Goal: Find specific page/section: Find specific page/section

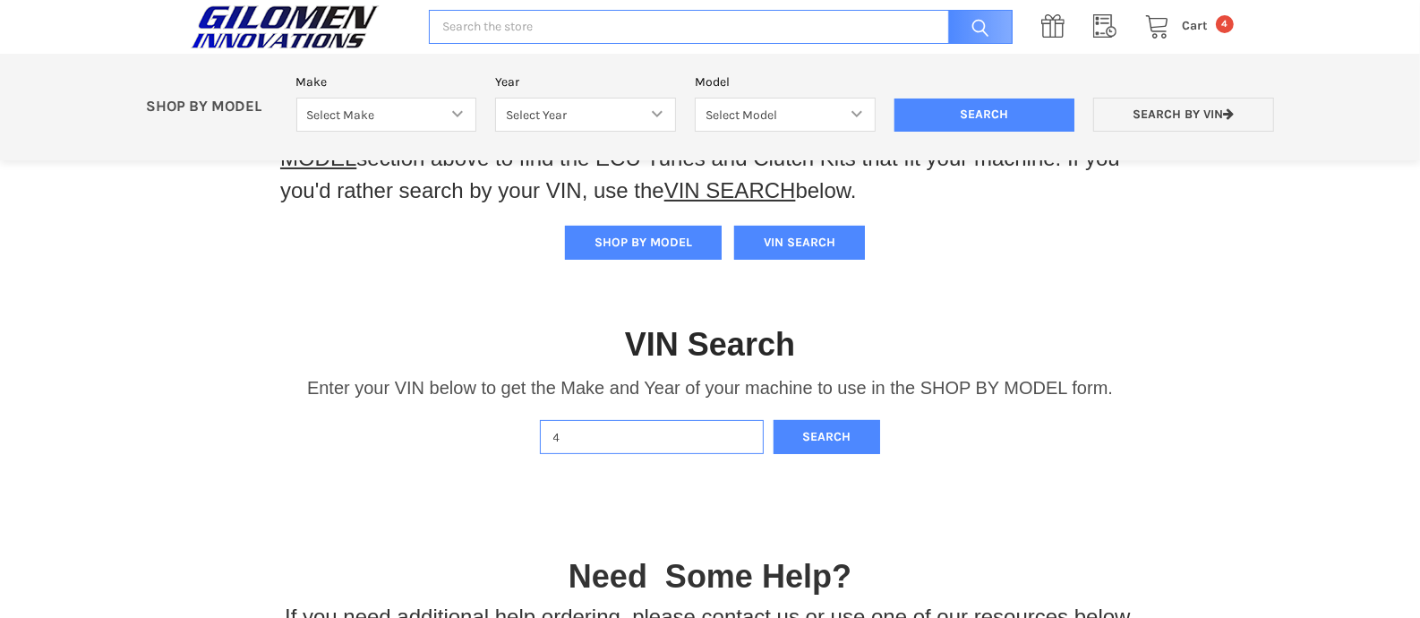
scroll to position [101, 0]
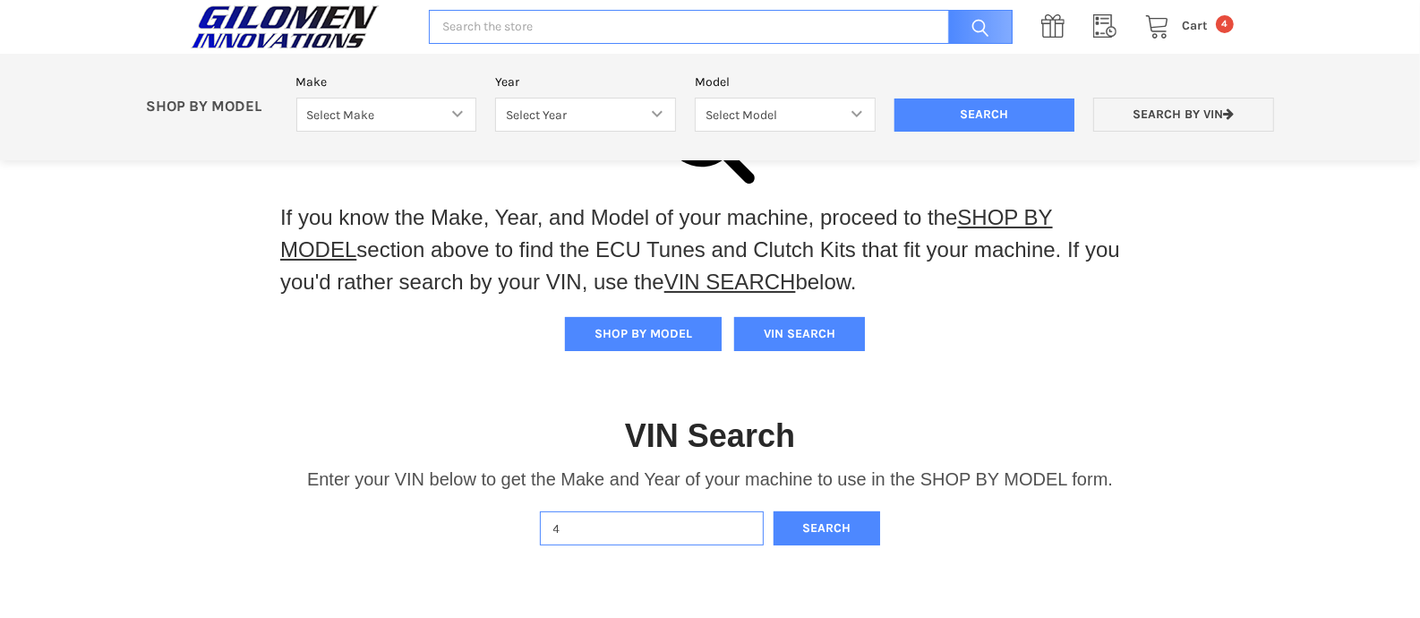
click at [614, 539] on input "4" at bounding box center [652, 528] width 224 height 35
click at [774, 511] on button "Search" at bounding box center [827, 528] width 107 height 35
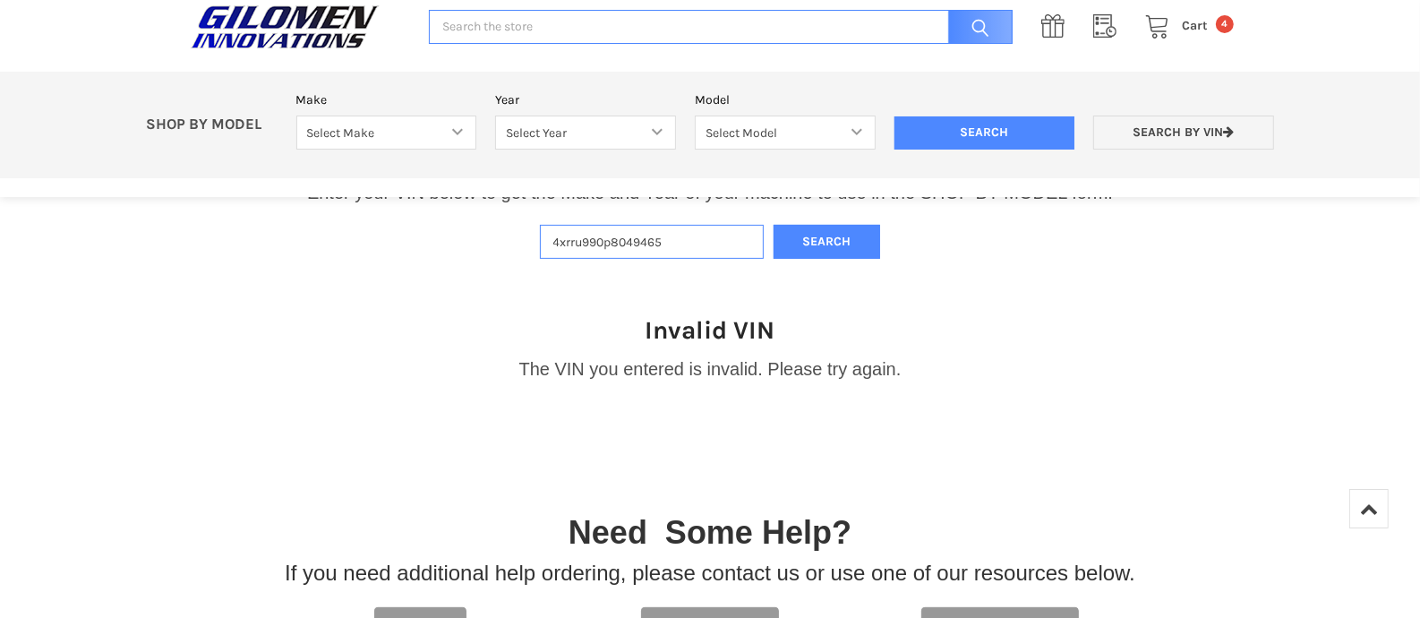
scroll to position [377, 0]
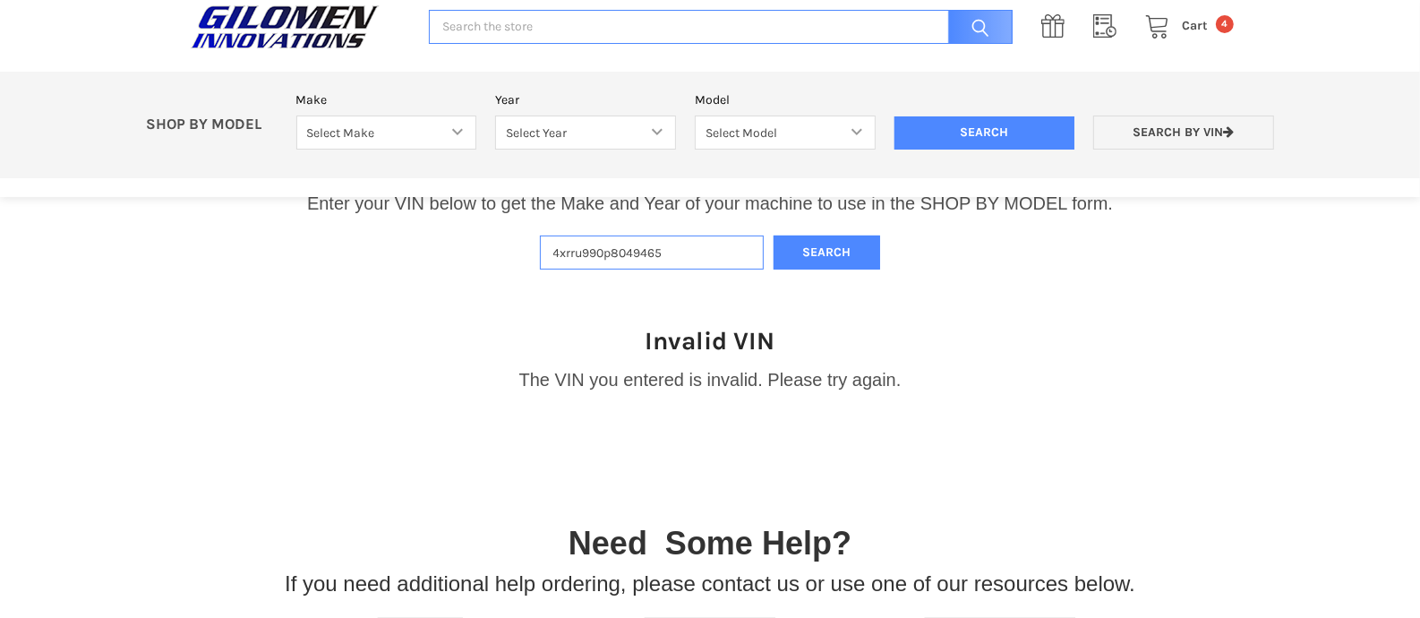
click at [567, 256] on input "4xrru990p8049465" at bounding box center [652, 253] width 224 height 35
type input "4xarru990p8049465"
click at [834, 258] on button "Search" at bounding box center [827, 253] width 107 height 35
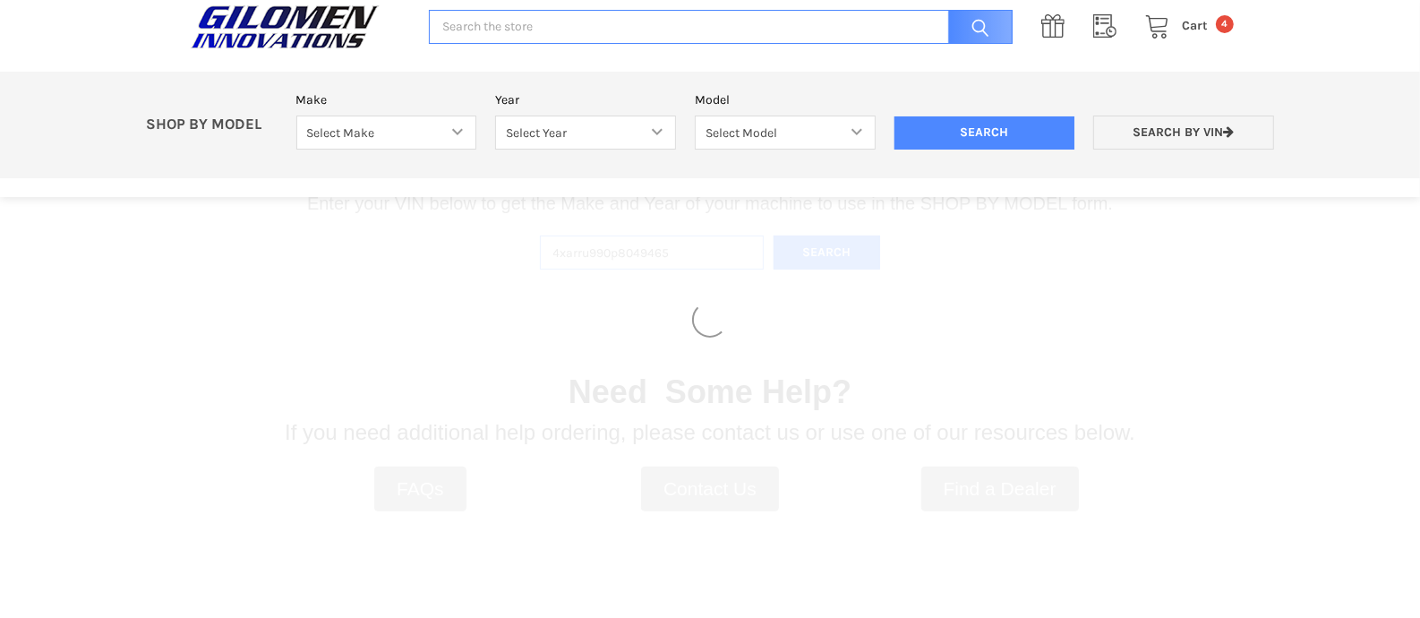
select select "330"
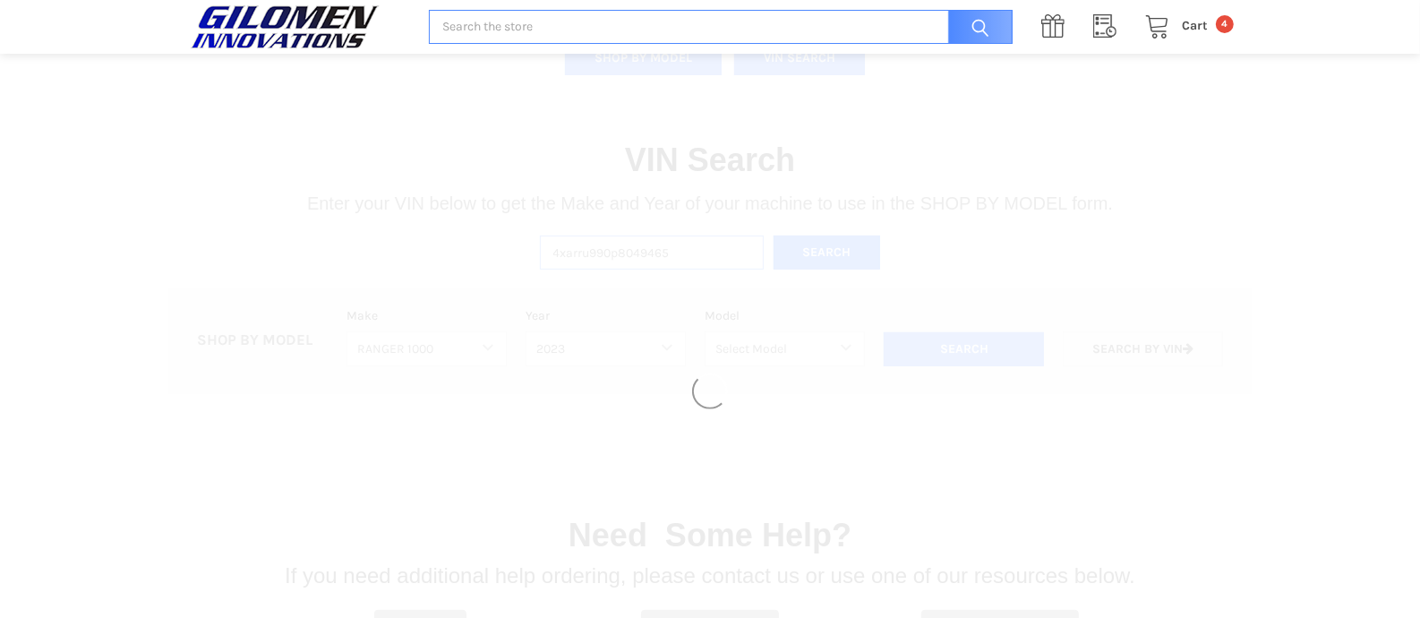
select select "494"
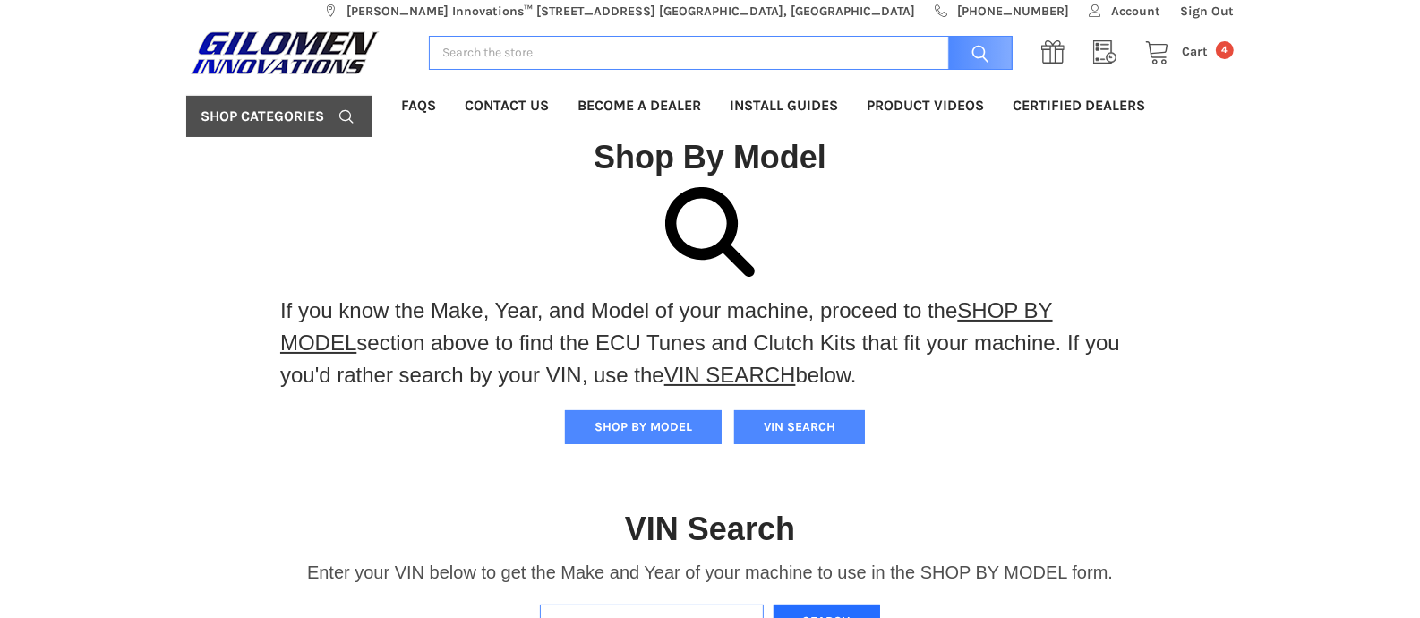
scroll to position [7, 0]
click at [1151, 14] on span "Account" at bounding box center [1135, 12] width 49 height 19
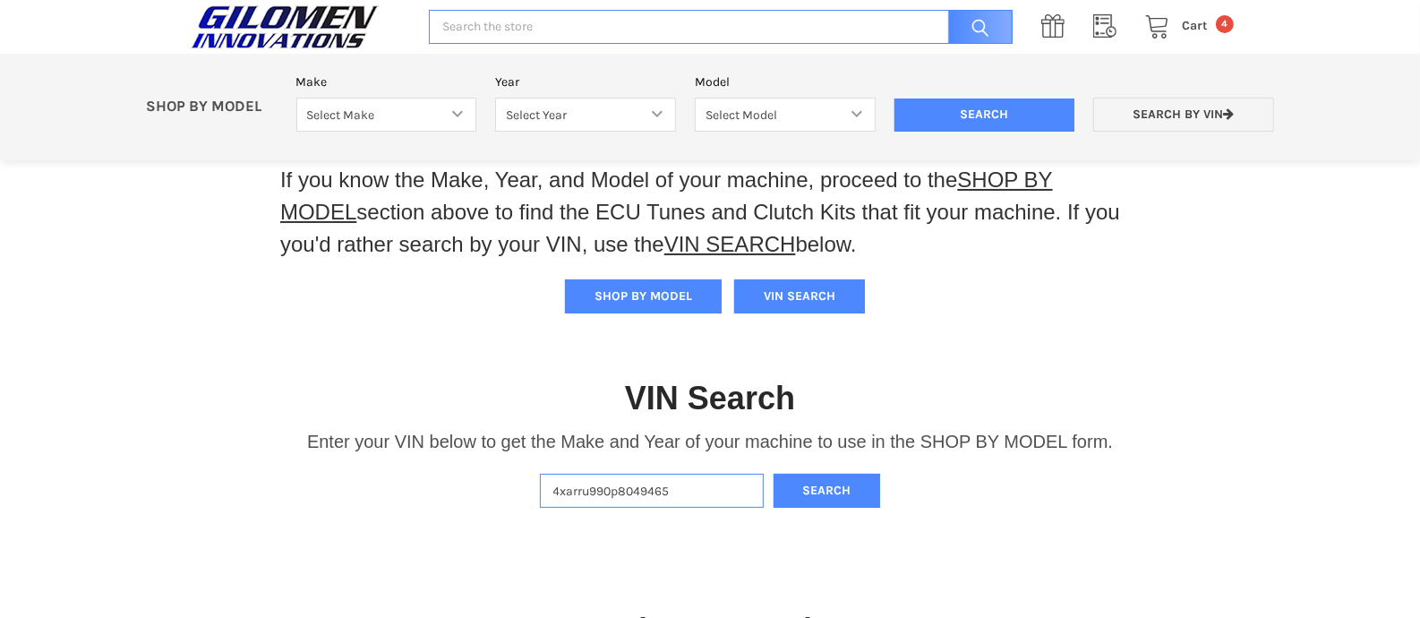
scroll to position [57, 0]
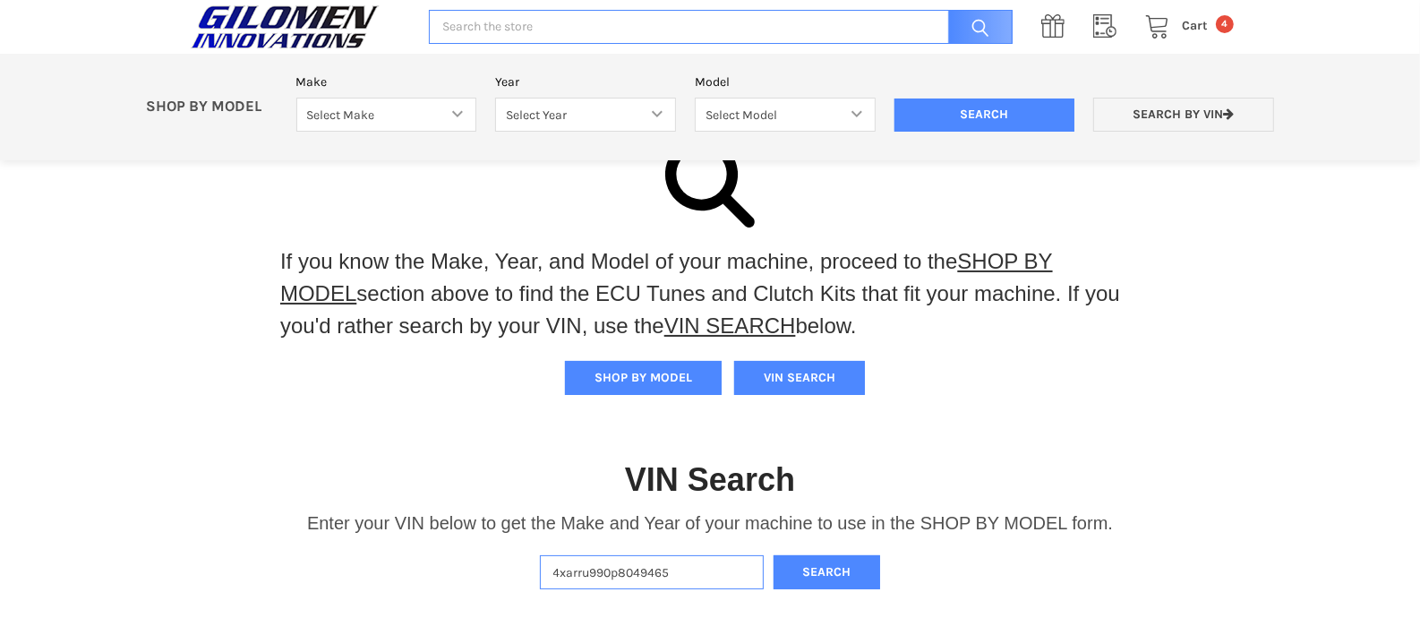
drag, startPoint x: 672, startPoint y: 563, endPoint x: 517, endPoint y: 575, distance: 156.2
click at [517, 575] on div "VIN Search Enter your VIN below to get the Make and Year of your machine to use…" at bounding box center [710, 505] width 1420 height 185
click at [1238, 331] on div "If you know the Make, Year, and Model of your machine, proceed to the SHOP BY M…" at bounding box center [710, 502] width 1420 height 729
click at [828, 575] on button "Search" at bounding box center [827, 572] width 107 height 35
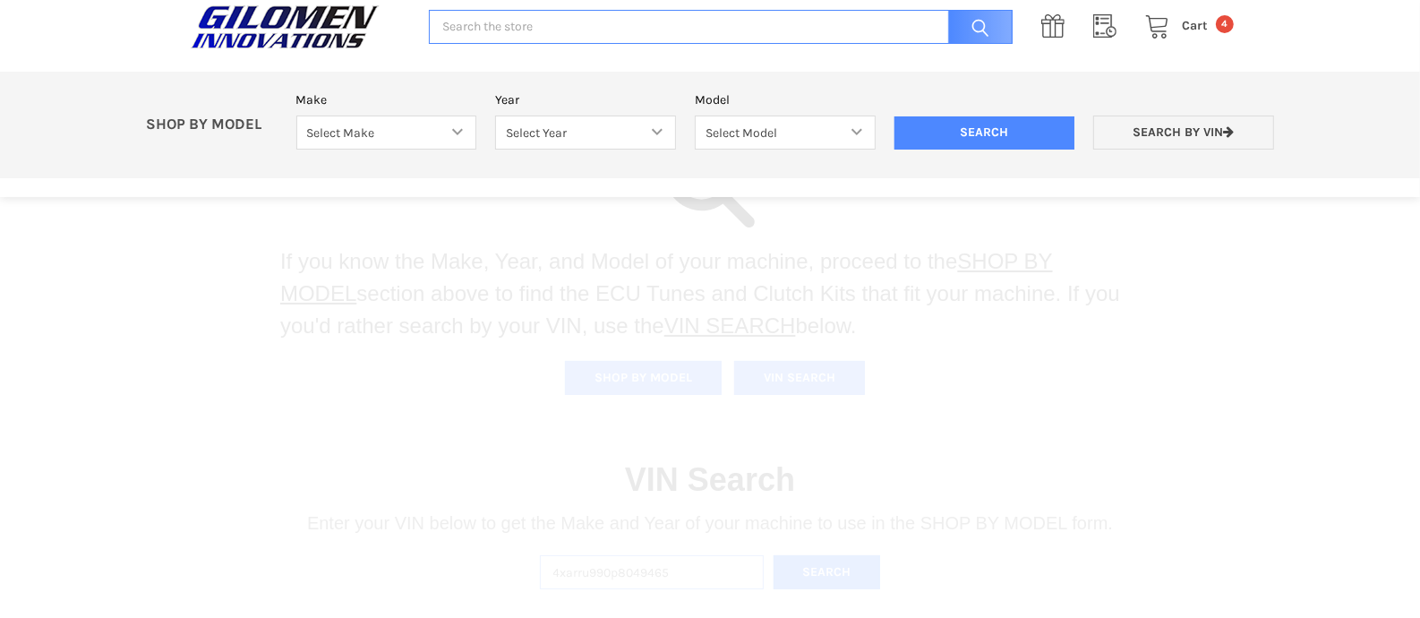
select select "330"
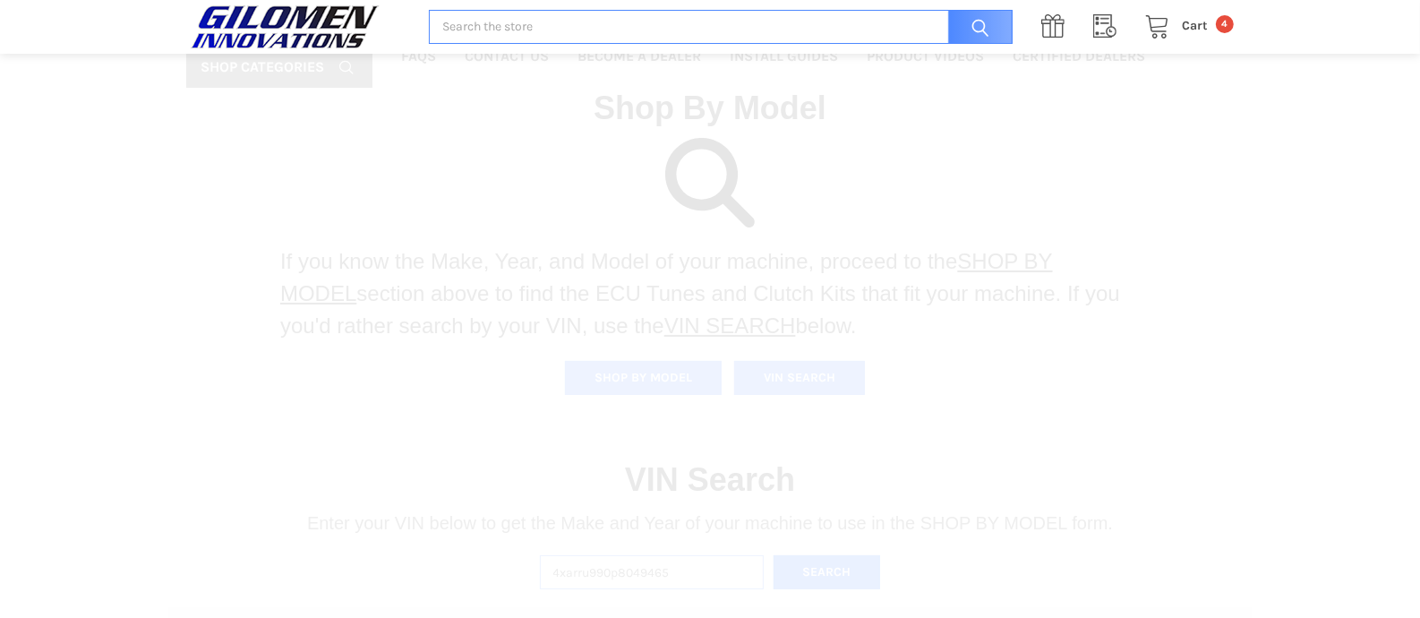
select select "494"
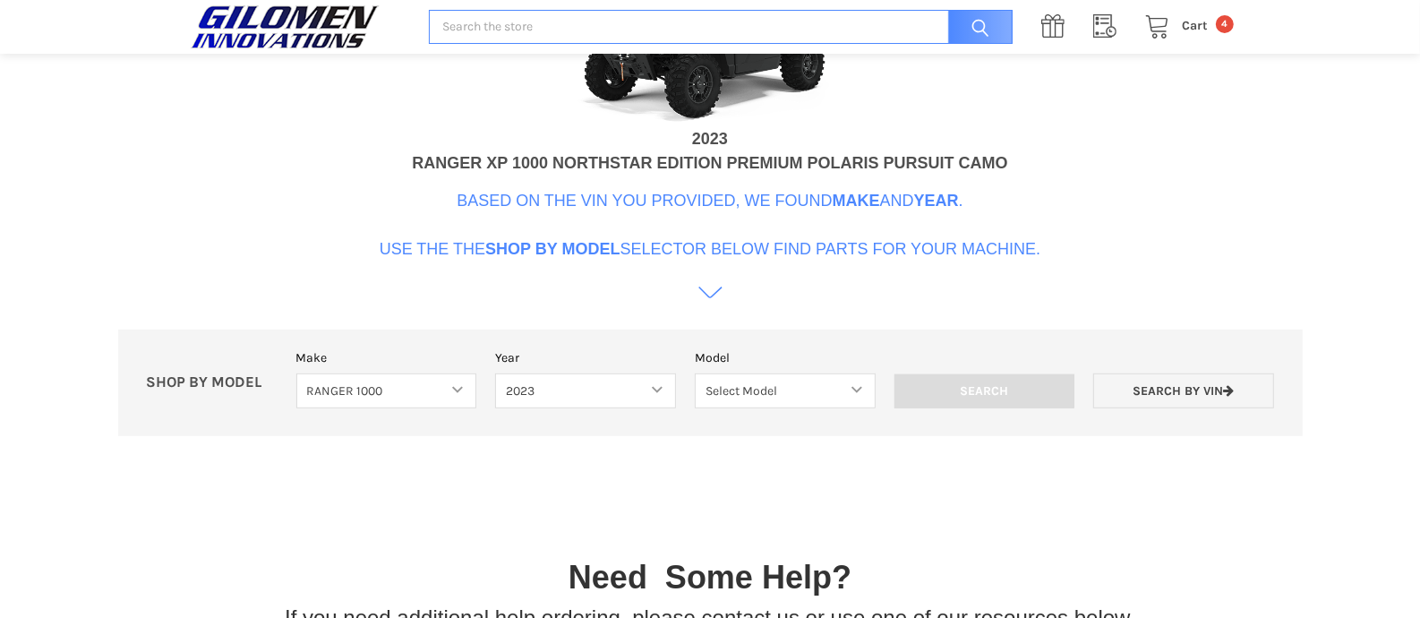
scroll to position [816, 0]
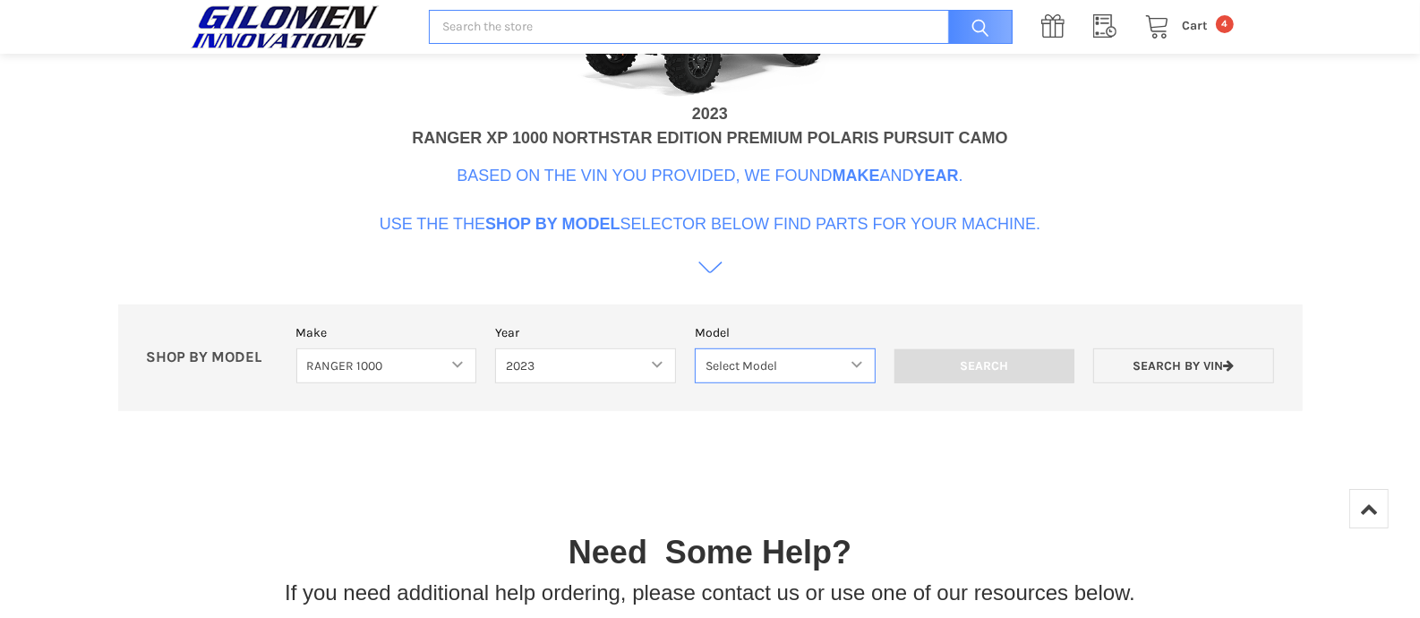
click at [862, 360] on select "Select Model Ranger 1000 Basic 61 HP SOHC Ranger 1000 Crew Basic 61 HP SOHC Ran…" at bounding box center [785, 365] width 181 height 35
select select "516"
click at [695, 348] on select "Select Model Ranger 1000 Basic 61 HP SOHC Ranger 1000 Crew Basic 61 HP SOHC Ran…" at bounding box center [785, 365] width 181 height 35
click at [1031, 356] on input "Search" at bounding box center [985, 366] width 181 height 34
